Goal: Information Seeking & Learning: Learn about a topic

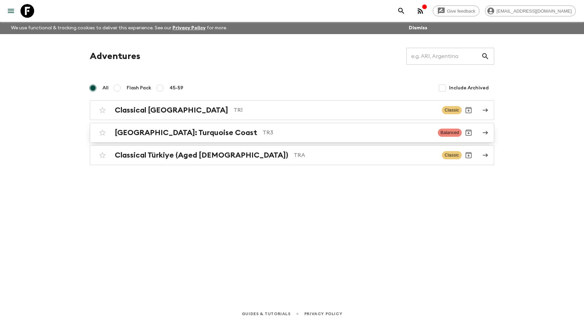
click at [188, 136] on h2 "[GEOGRAPHIC_DATA]: Turquoise Coast" at bounding box center [186, 132] width 142 height 9
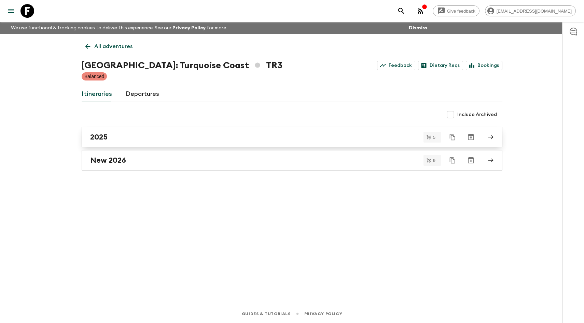
click at [188, 137] on div "2025" at bounding box center [285, 137] width 391 height 9
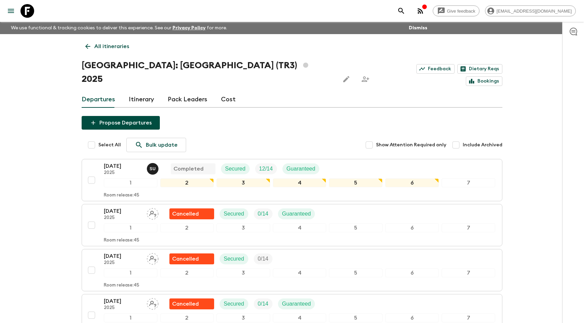
click at [136, 91] on link "Itinerary" at bounding box center [141, 99] width 25 height 16
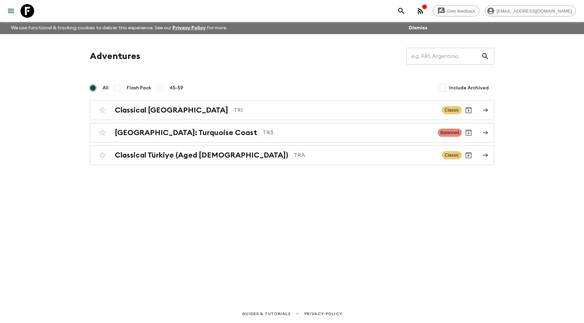
click at [7, 12] on icon "menu" at bounding box center [11, 11] width 8 height 8
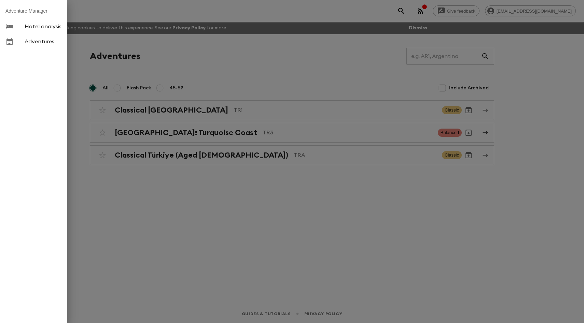
click at [96, 52] on div at bounding box center [292, 161] width 584 height 323
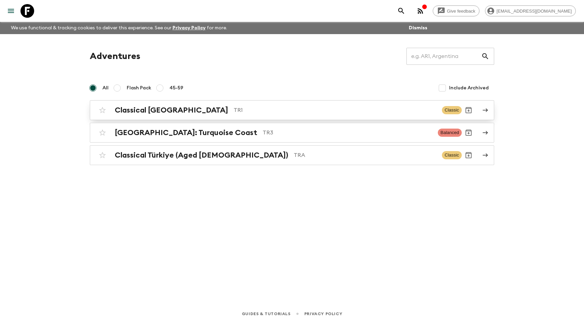
click at [158, 107] on h2 "Classical [GEOGRAPHIC_DATA]" at bounding box center [171, 110] width 113 height 9
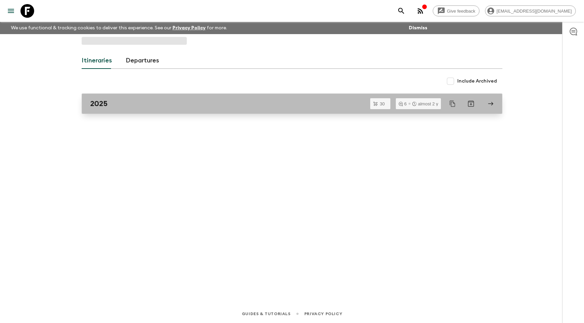
click at [138, 103] on div "2025" at bounding box center [285, 103] width 391 height 9
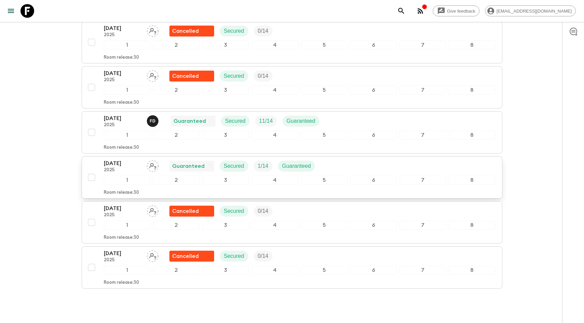
scroll to position [1210, 0]
